Goal: Information Seeking & Learning: Learn about a topic

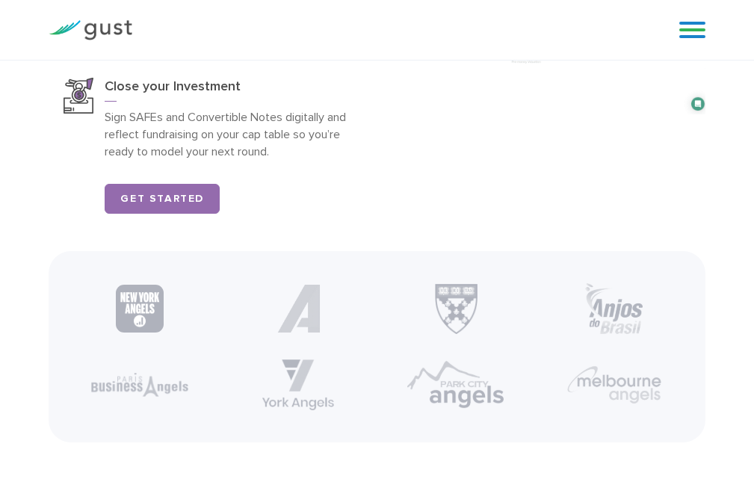
scroll to position [2087, 0]
click at [700, 31] on link at bounding box center [692, 30] width 26 height 22
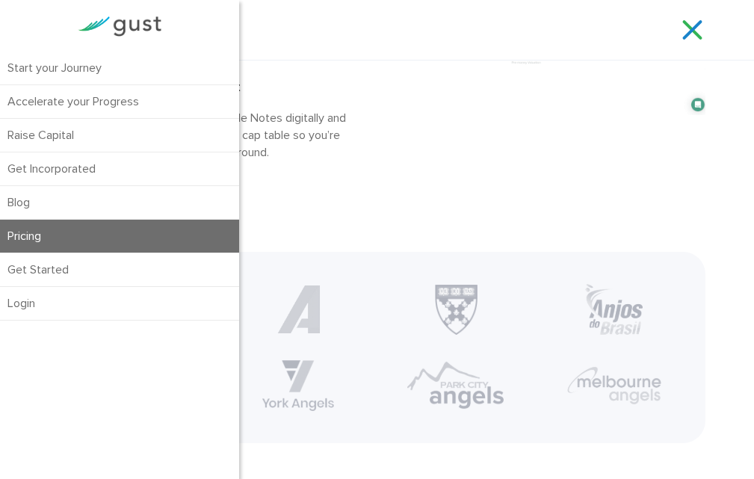
click at [48, 243] on link "Pricing" at bounding box center [119, 236] width 239 height 33
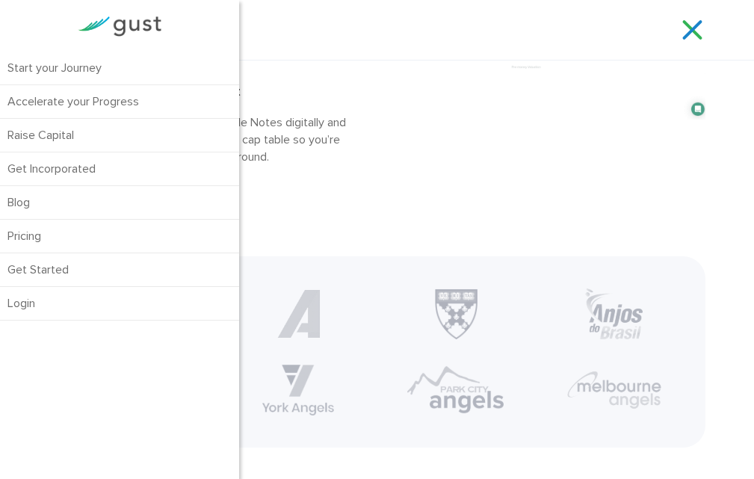
click at [695, 23] on link at bounding box center [692, 30] width 26 height 22
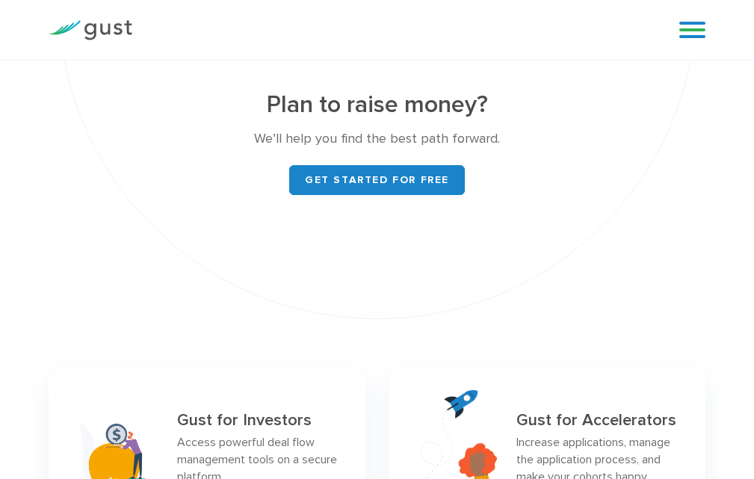
scroll to position [5668, 0]
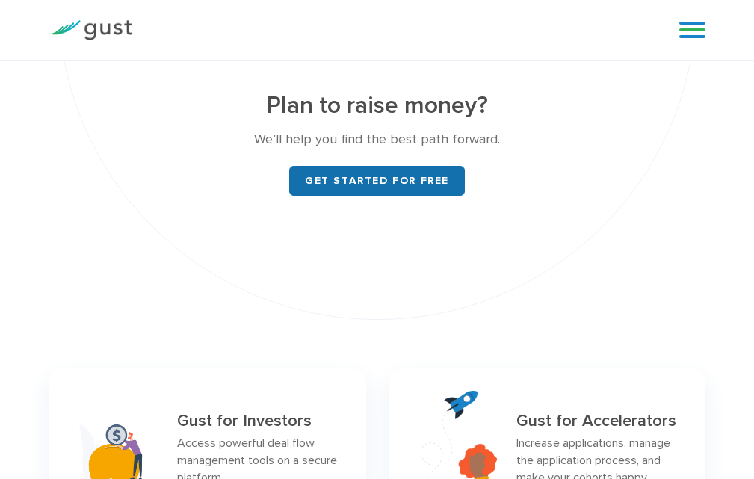
click at [333, 196] on link "Get started for free" at bounding box center [377, 181] width 176 height 30
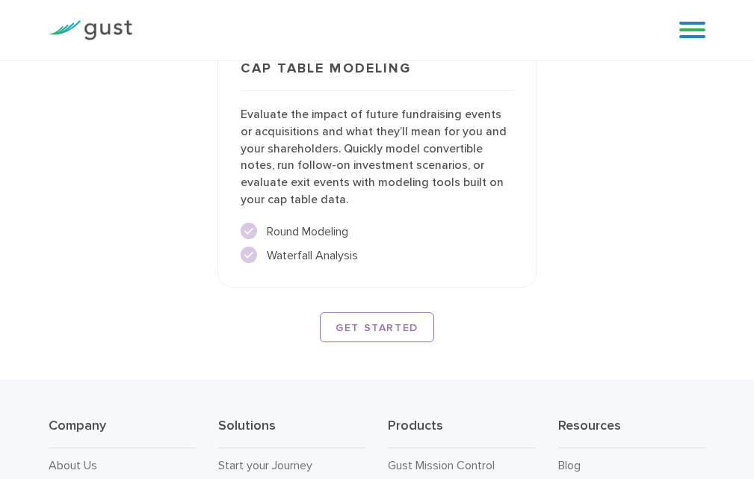
scroll to position [2988, 0]
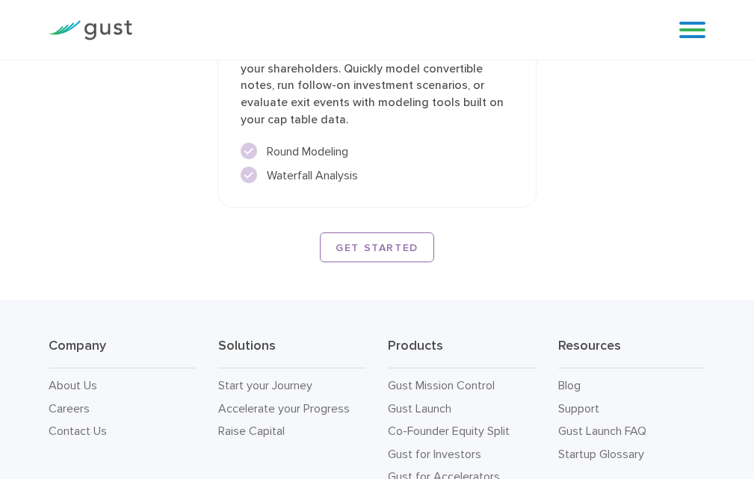
click at [13, 1] on div "Start your Journey Accelerate your Progress Raise Capital Get Incorporated Blog…" at bounding box center [377, 30] width 754 height 61
